Goal: Information Seeking & Learning: Learn about a topic

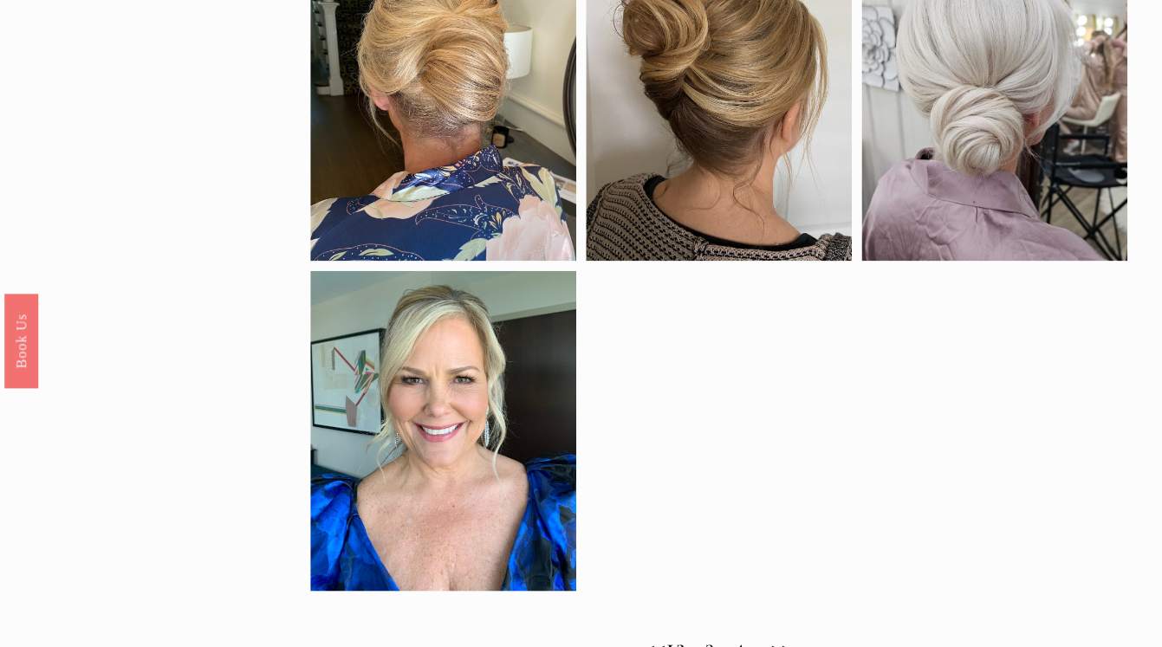
scroll to position [1105, 0]
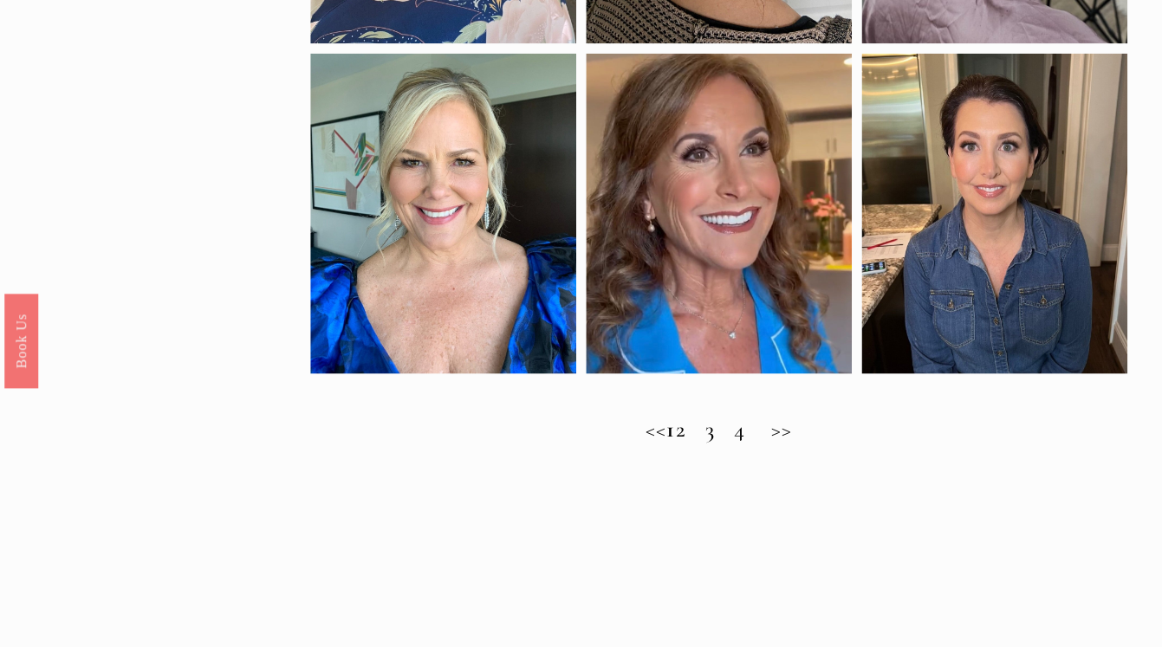
click at [702, 431] on h2 "<< 1 2 3 4 >>" at bounding box center [718, 429] width 817 height 27
click at [805, 431] on h2 "<< 1 2 3 4 >>" at bounding box center [718, 429] width 817 height 27
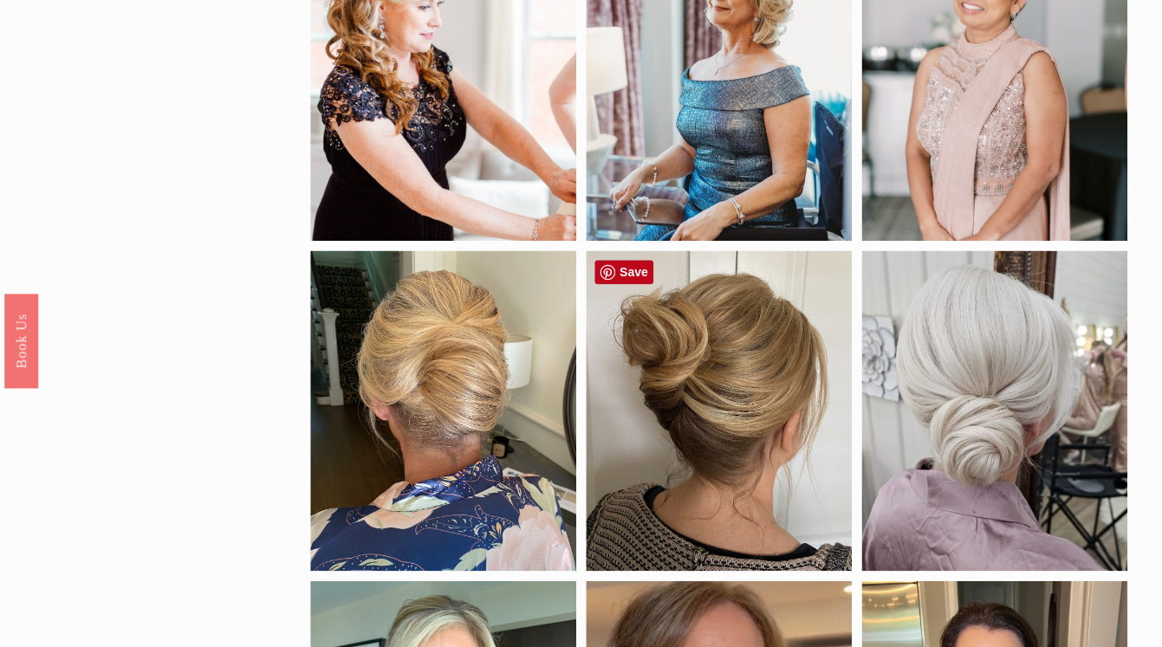
scroll to position [0, 0]
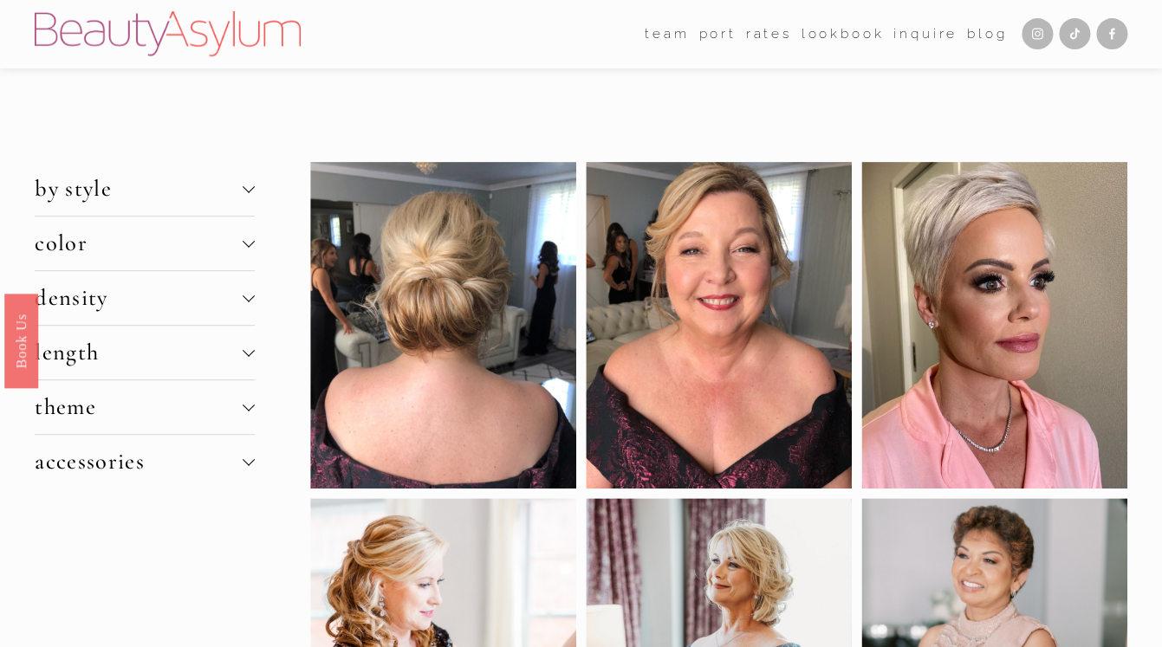
click at [247, 297] on div at bounding box center [249, 296] width 12 height 12
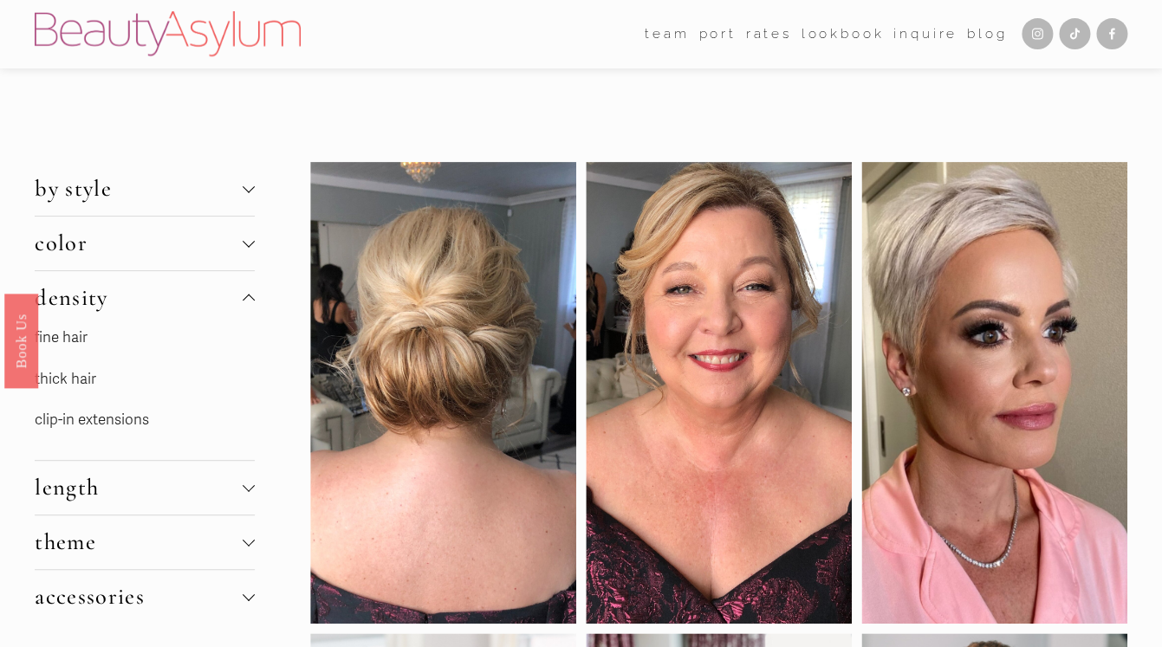
click at [88, 339] on link "fine hair" at bounding box center [61, 337] width 53 height 18
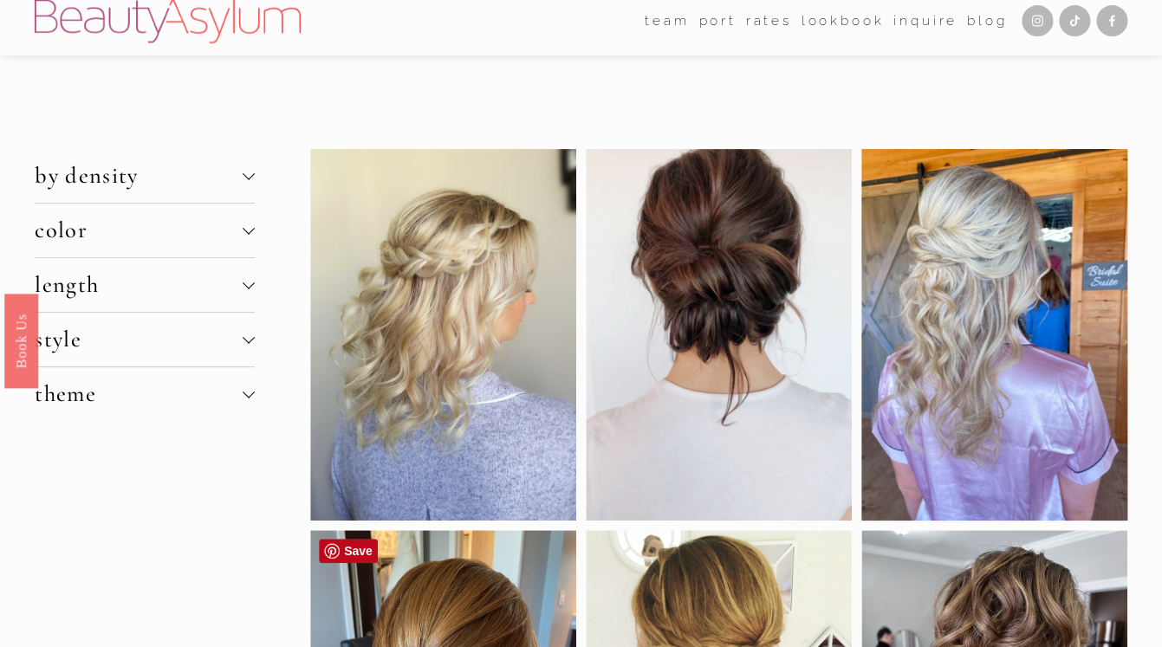
scroll to position [14, 0]
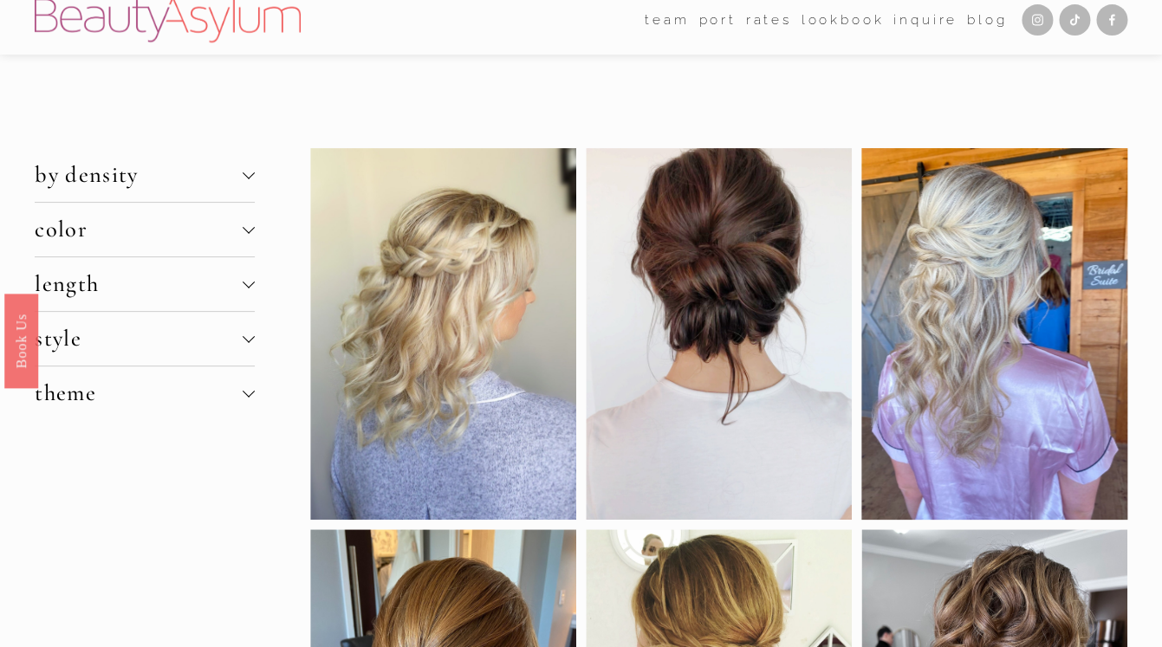
click at [251, 290] on button "length" at bounding box center [145, 284] width 220 height 54
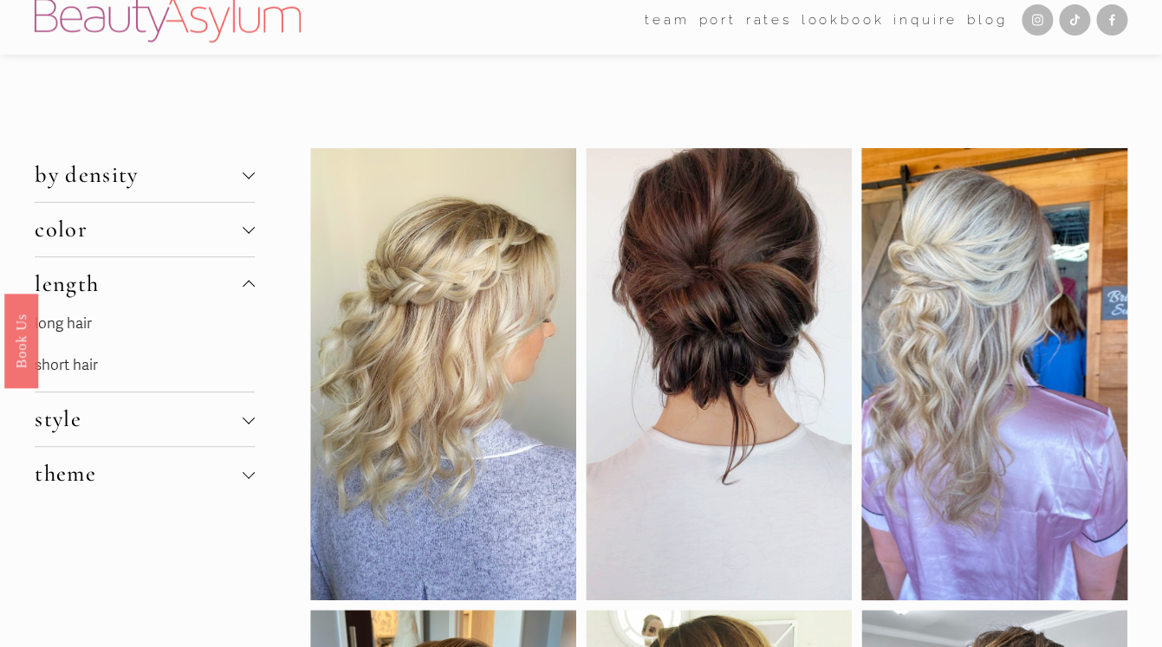
click at [86, 327] on link "long hair" at bounding box center [63, 323] width 57 height 18
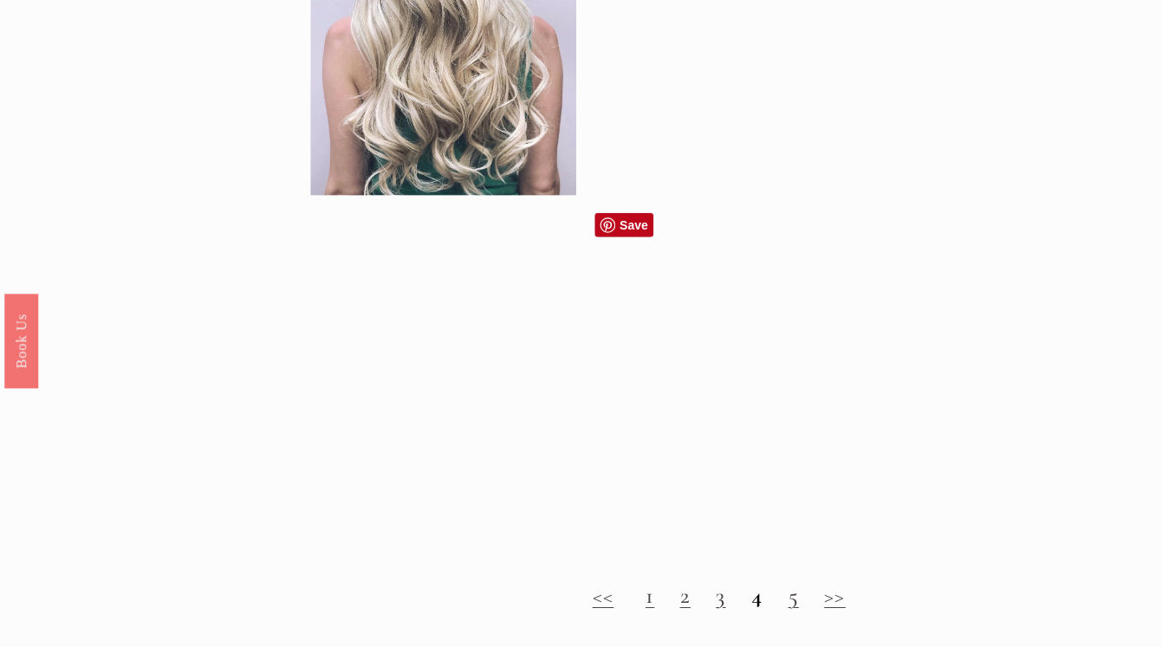
scroll to position [1740, 0]
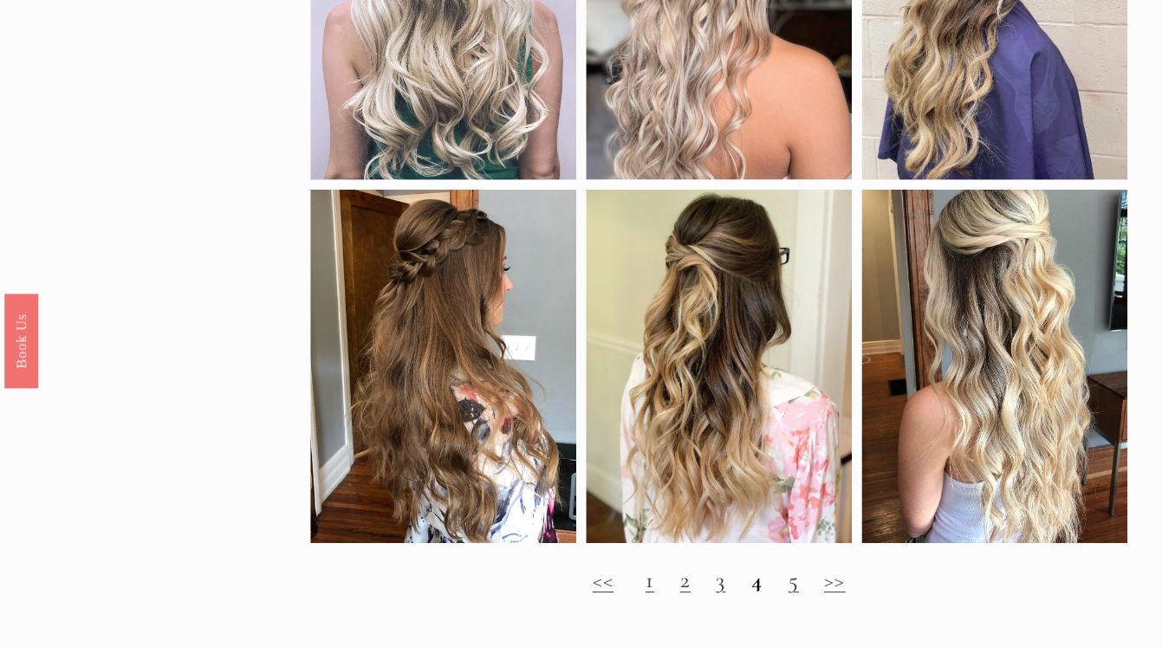
click at [791, 587] on link "5" at bounding box center [793, 581] width 10 height 28
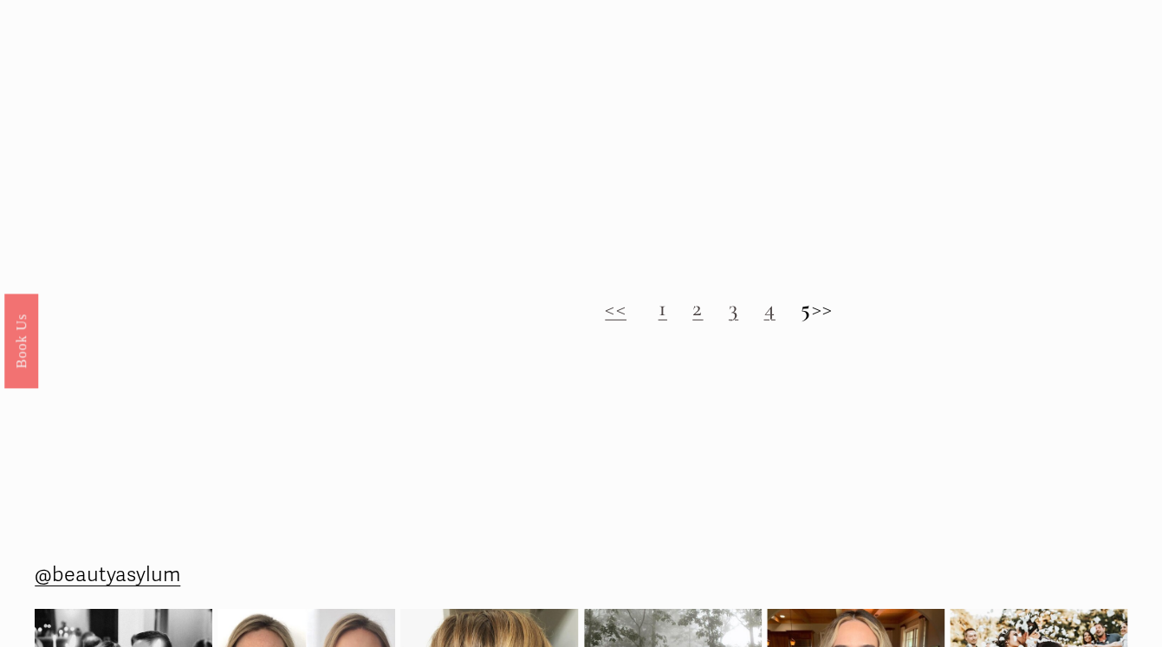
scroll to position [1790, 0]
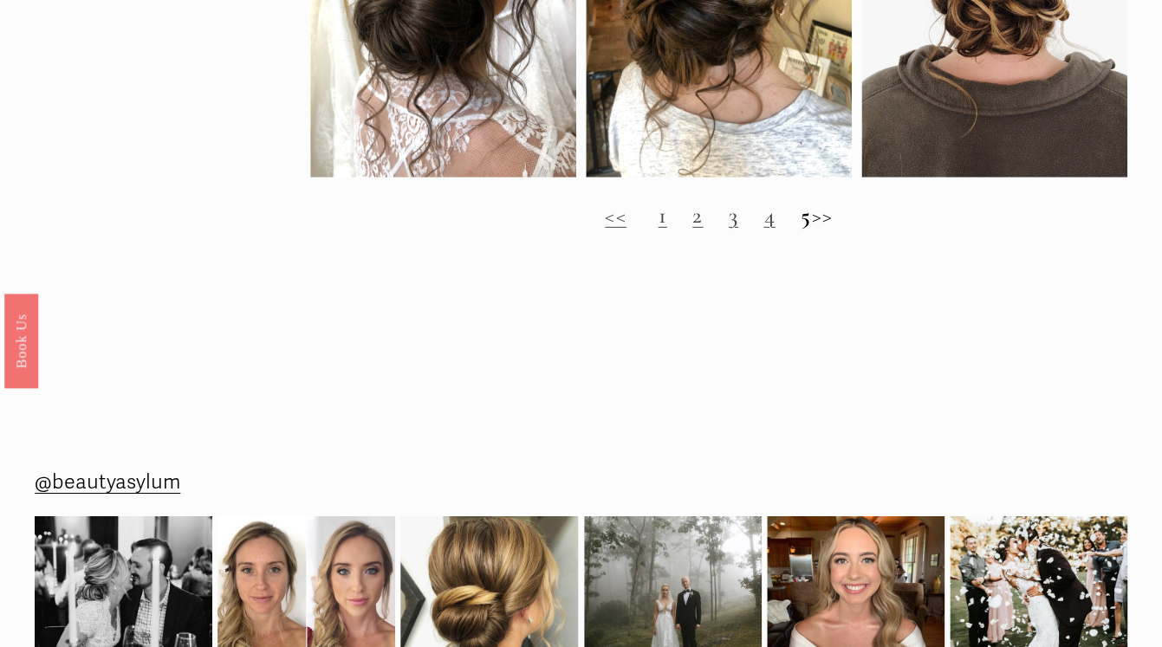
click at [729, 223] on link "3" at bounding box center [734, 216] width 10 height 28
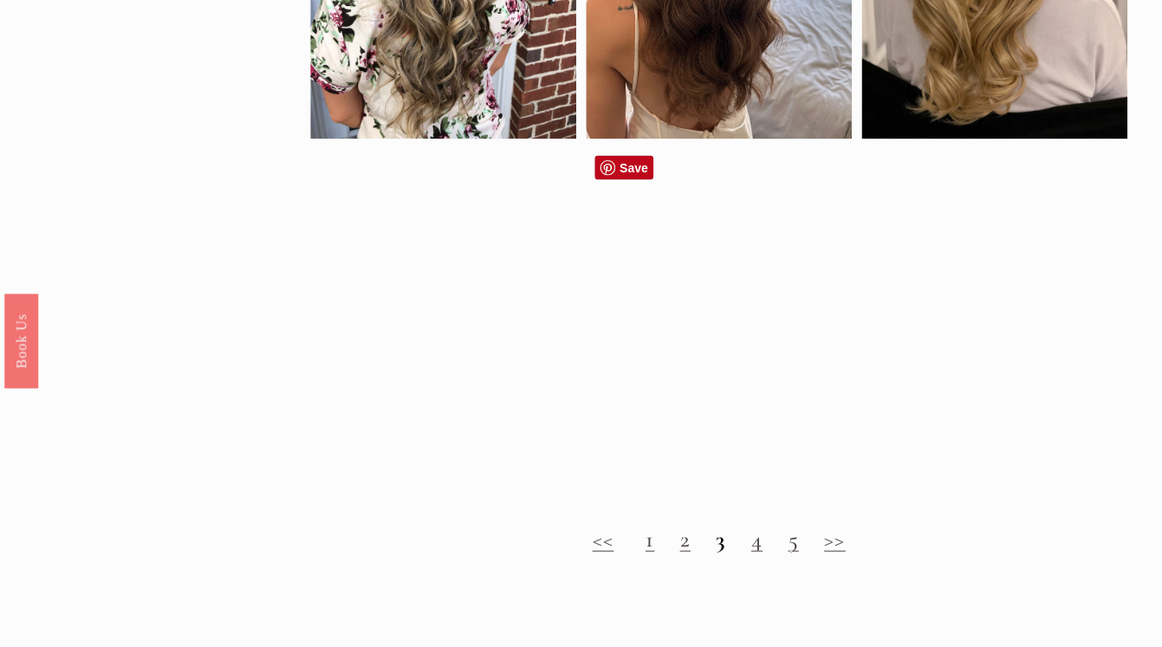
scroll to position [1102, 0]
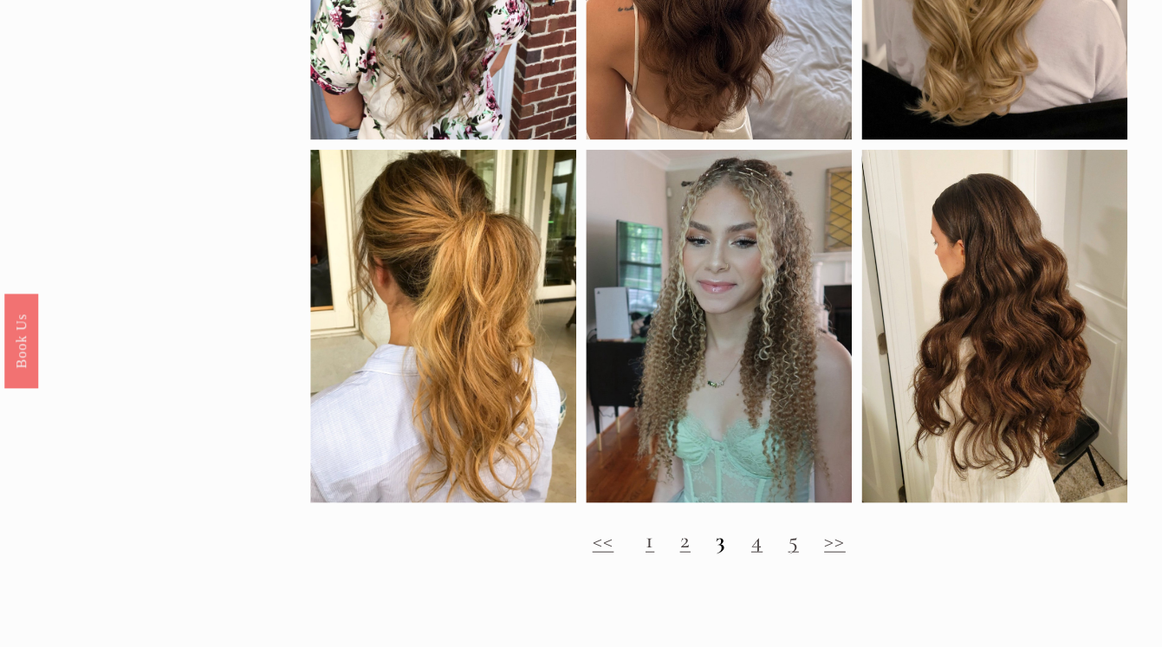
click at [684, 545] on link "2" at bounding box center [684, 540] width 10 height 28
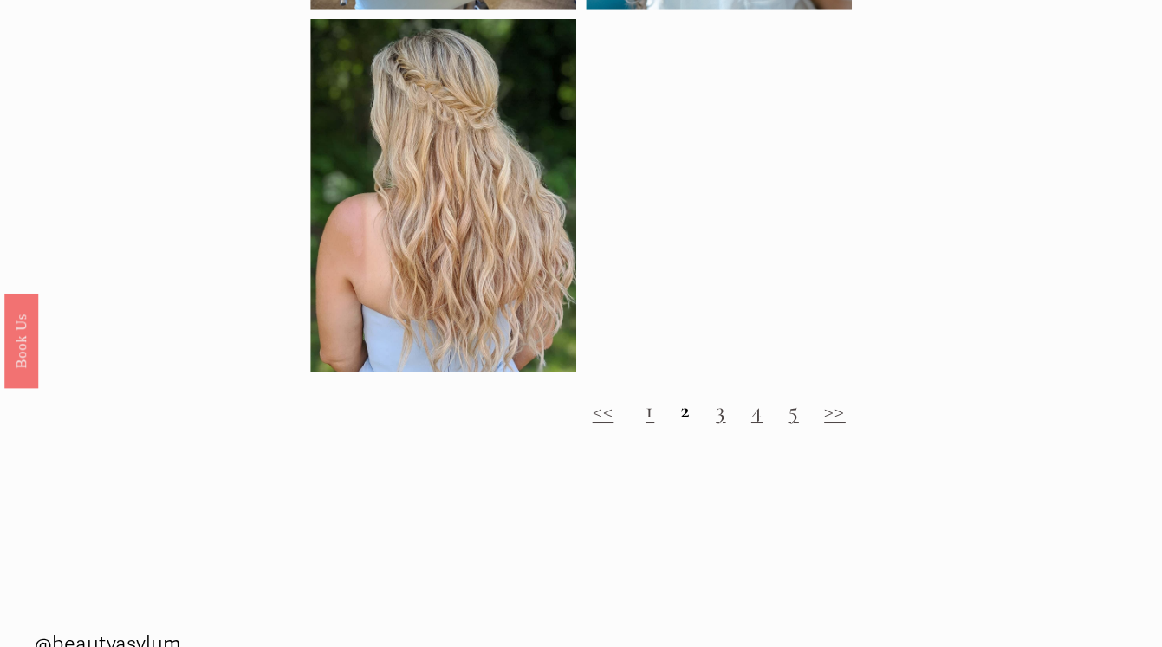
scroll to position [2190, 0]
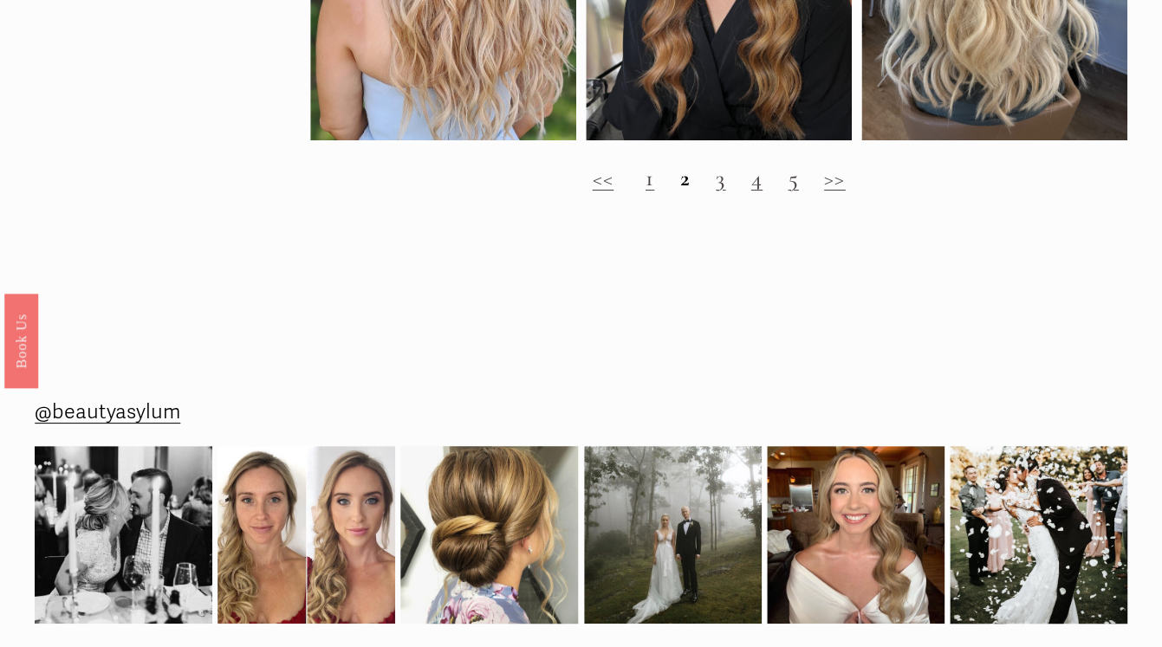
click at [651, 181] on link "1" at bounding box center [649, 179] width 9 height 28
